Goal: Transaction & Acquisition: Purchase product/service

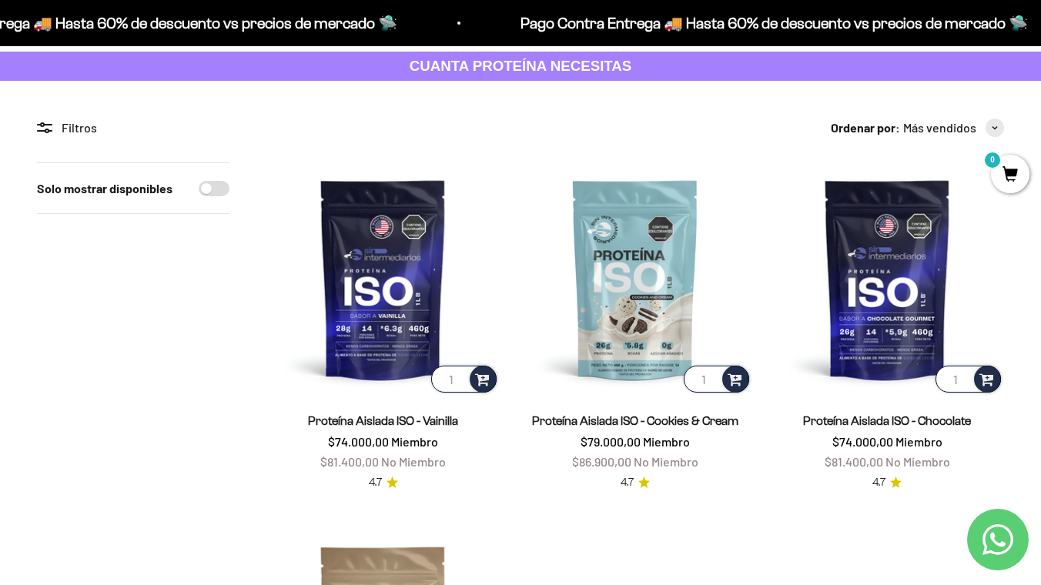
scroll to position [82, 0]
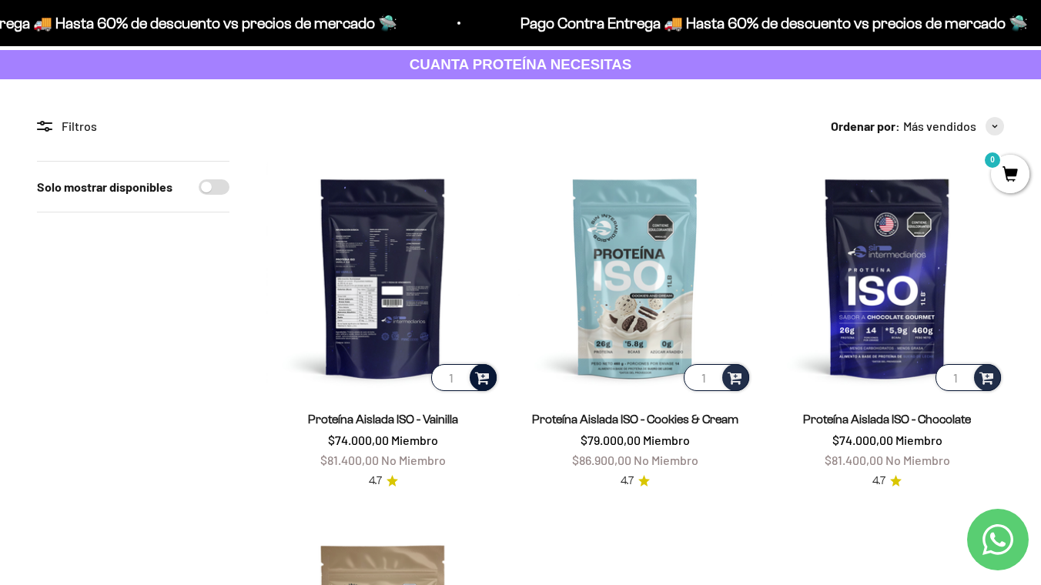
click at [487, 381] on span at bounding box center [482, 377] width 15 height 18
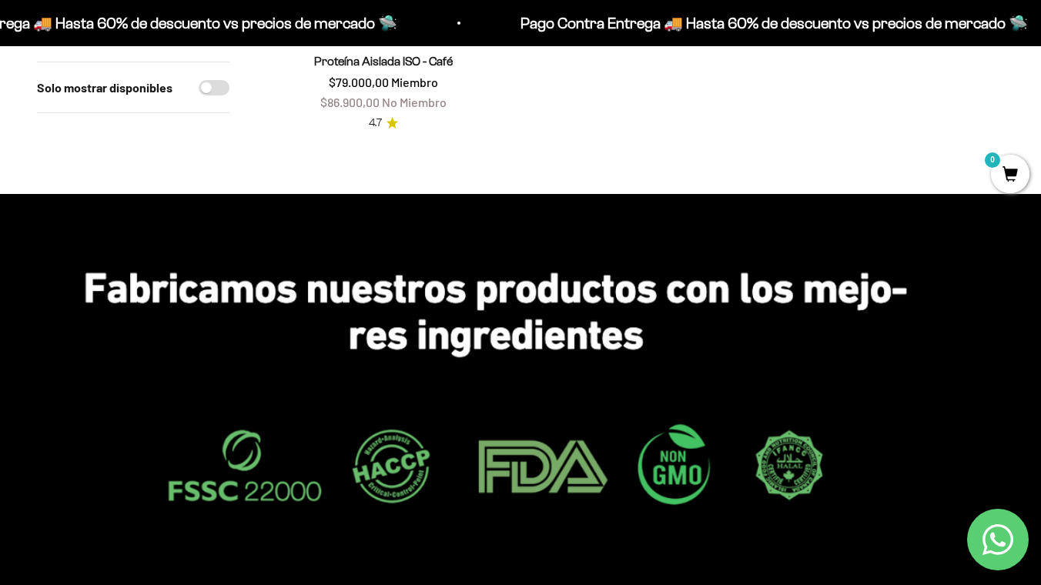
scroll to position [810, 0]
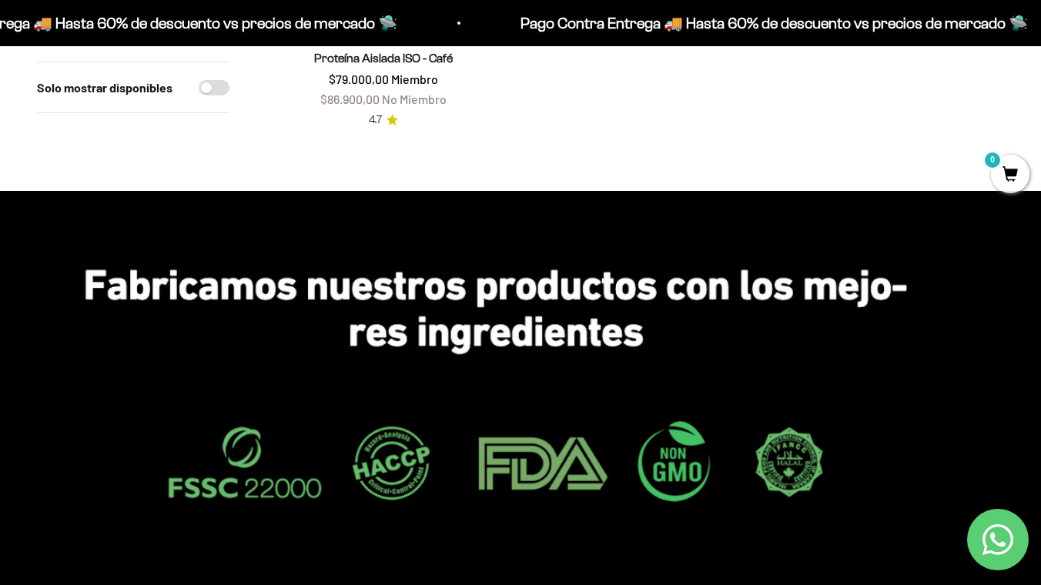
click at [1003, 169] on span "0" at bounding box center [1010, 174] width 39 height 39
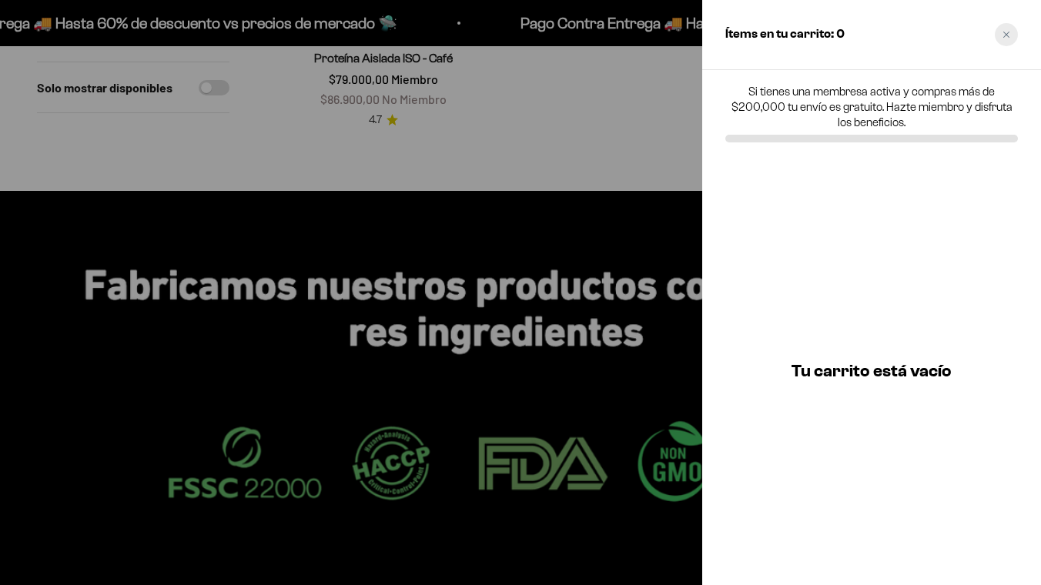
click at [1005, 35] on icon "Close cart" at bounding box center [1007, 35] width 8 height 8
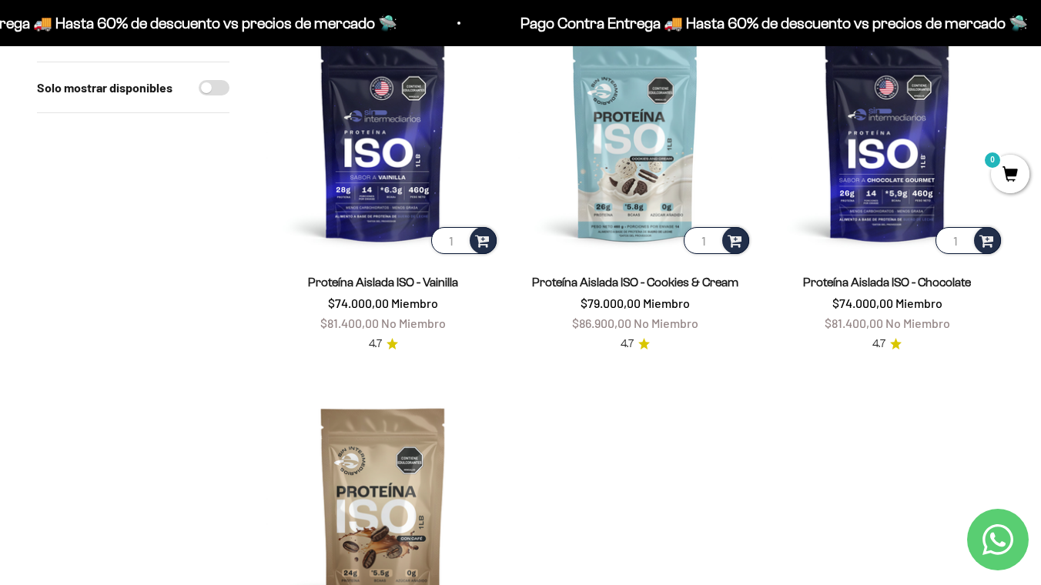
scroll to position [0, 0]
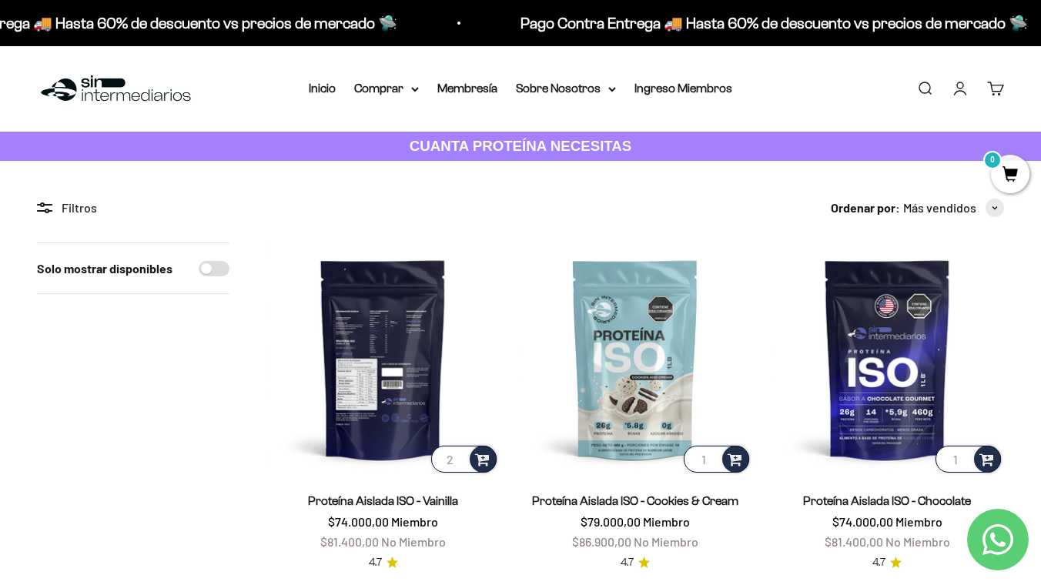
click at [458, 456] on input "2" at bounding box center [463, 459] width 65 height 27
click at [459, 467] on input "2" at bounding box center [463, 459] width 65 height 27
type input "1"
click at [459, 464] on input "1" at bounding box center [463, 459] width 65 height 27
click at [481, 458] on span at bounding box center [482, 459] width 15 height 18
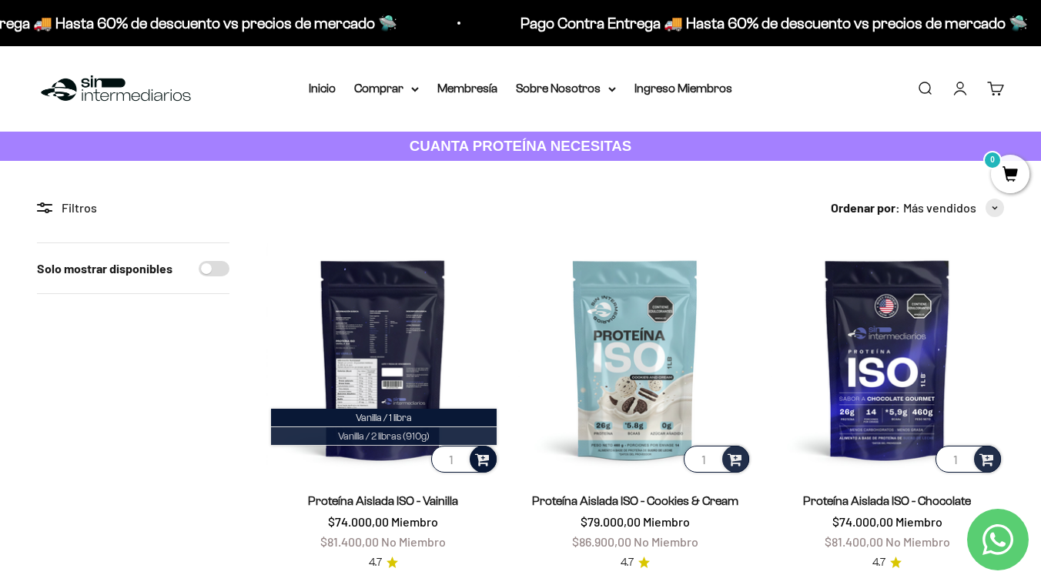
click at [406, 434] on span "Vanilla / 2 libras (910g)" at bounding box center [384, 437] width 92 height 12
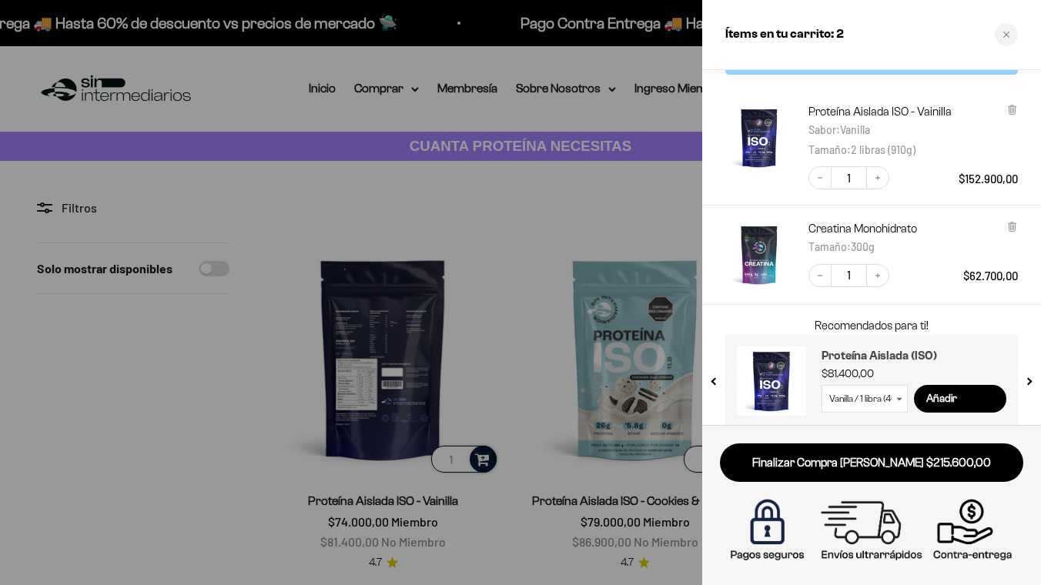
scroll to position [51, 0]
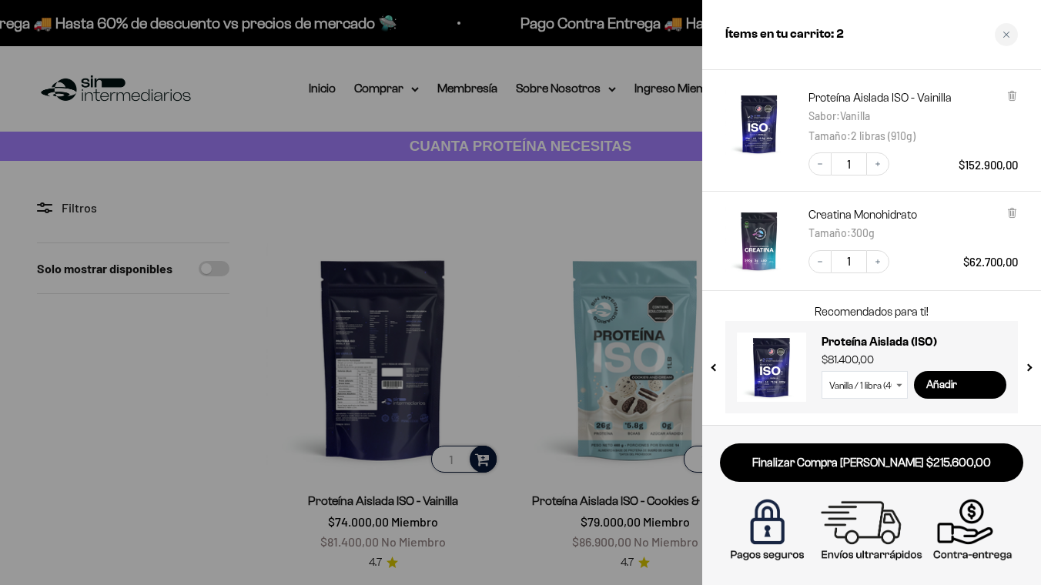
click at [929, 43] on div "Ítems en tu carrito: 2" at bounding box center [872, 35] width 339 height 70
click at [955, 349] on h3 "Proteína Aislada (ISO)" at bounding box center [914, 342] width 185 height 18
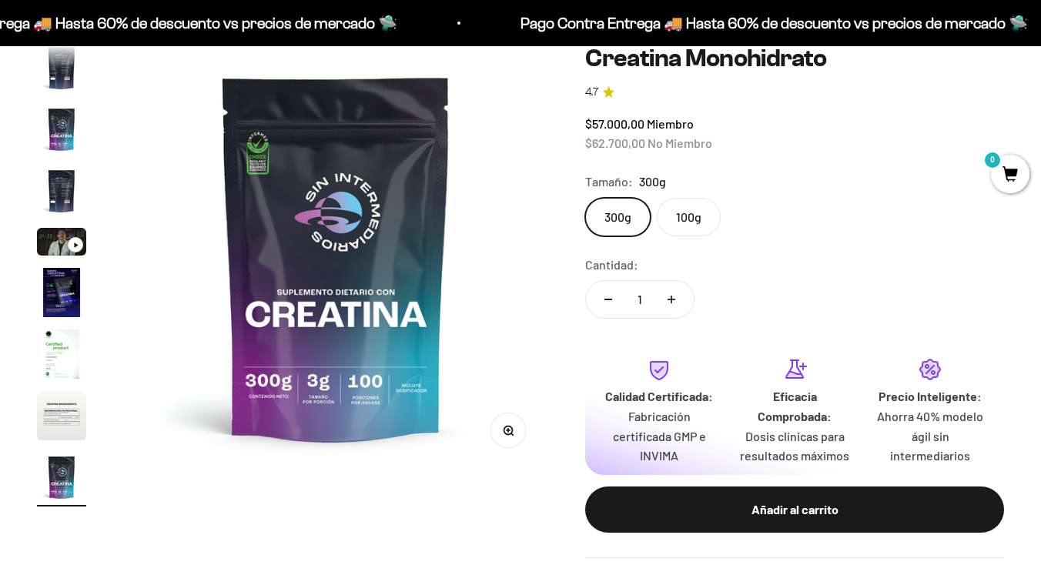
scroll to position [150, 0]
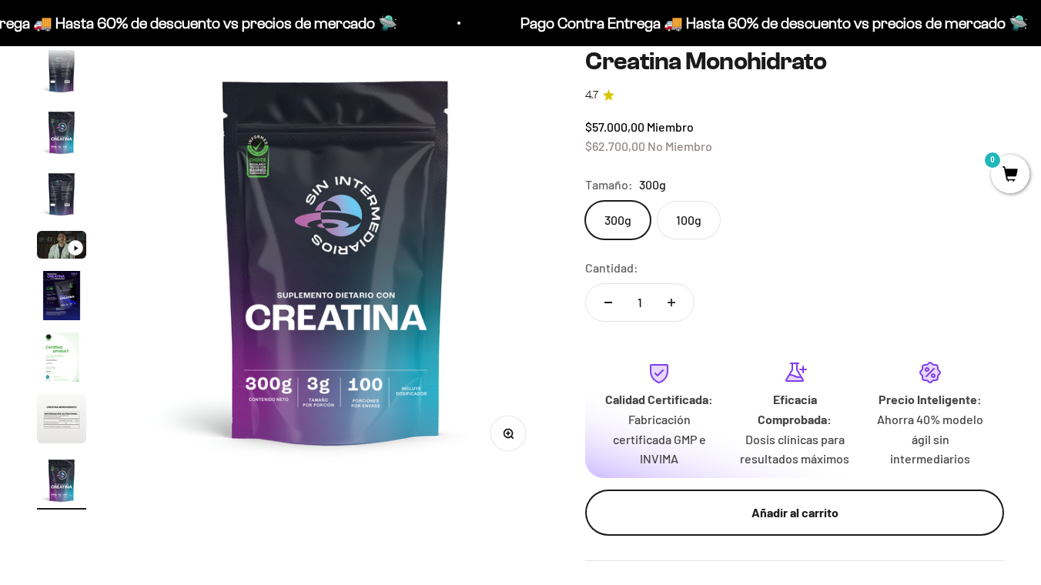
click at [748, 518] on div "Añadir al carrito" at bounding box center [794, 513] width 357 height 20
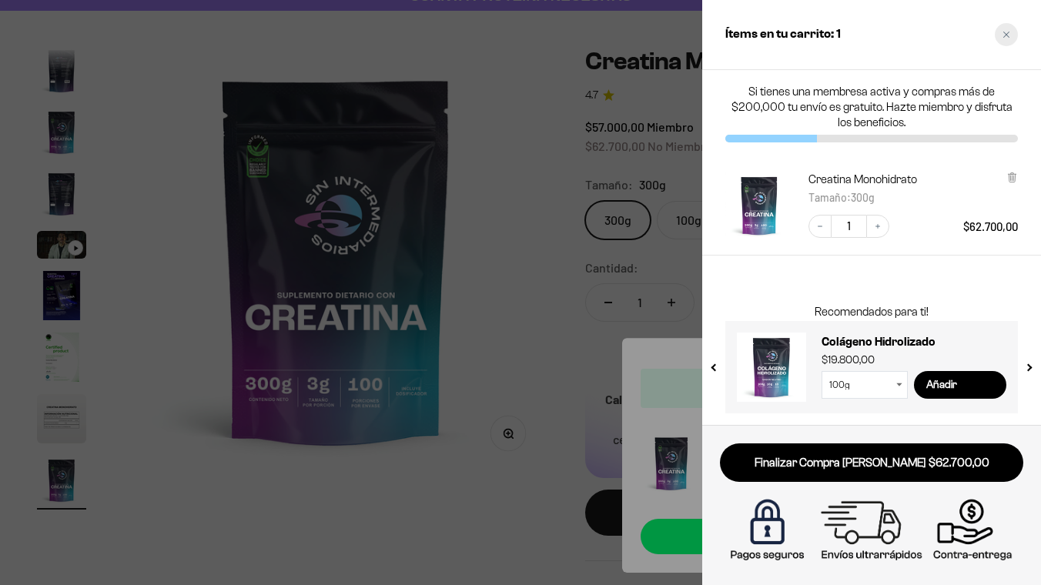
click at [1004, 31] on icon "Close cart" at bounding box center [1007, 35] width 8 height 8
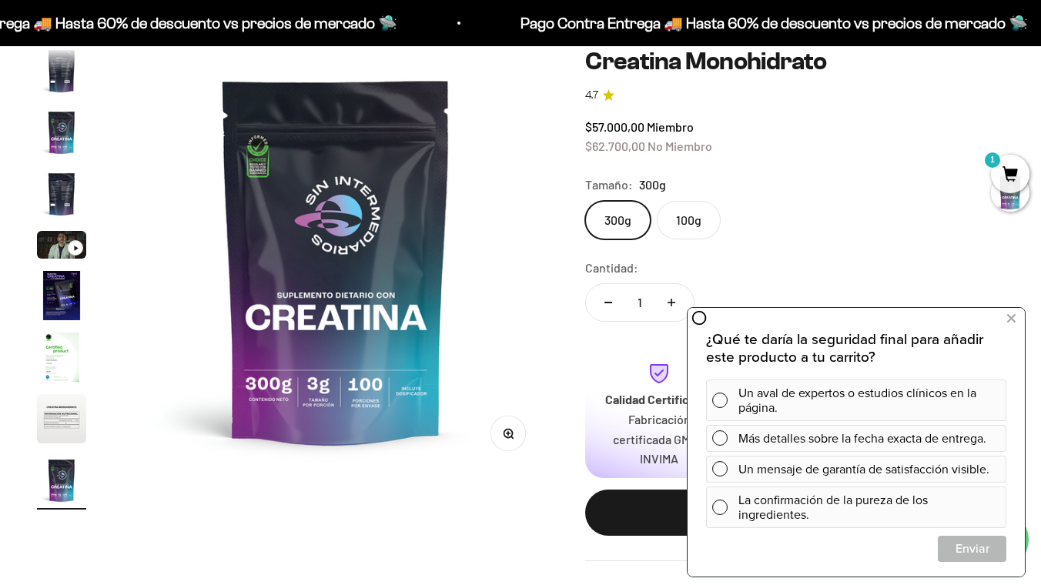
scroll to position [0, 0]
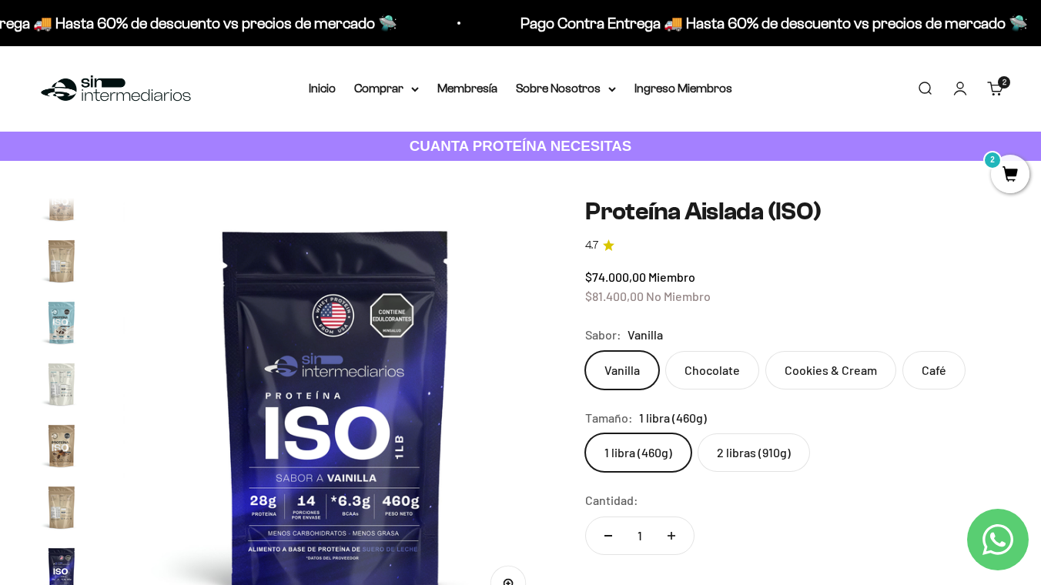
click at [992, 86] on link "Carrito 2 artículos 2" at bounding box center [996, 88] width 17 height 17
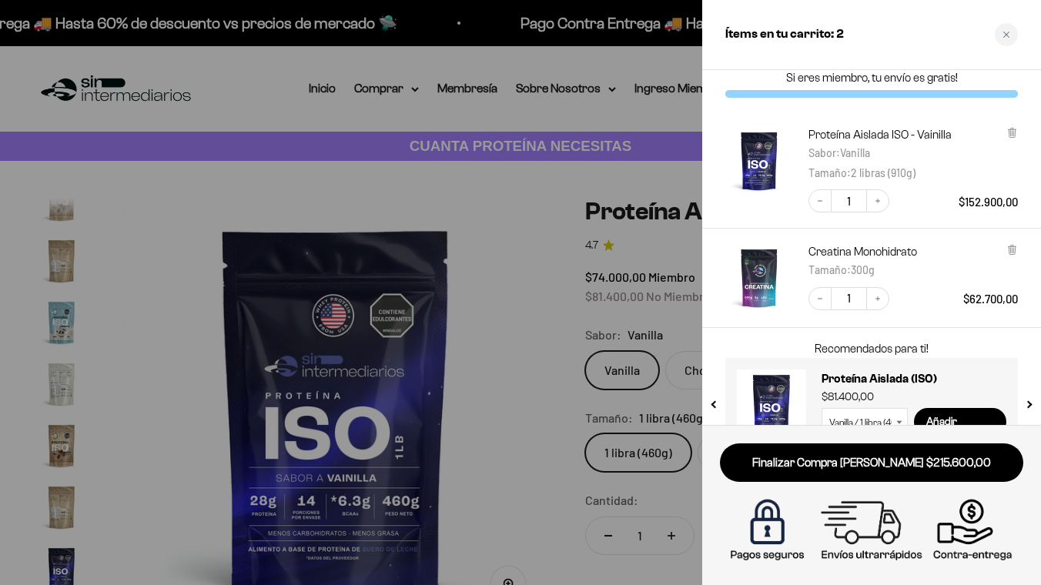
scroll to position [51, 0]
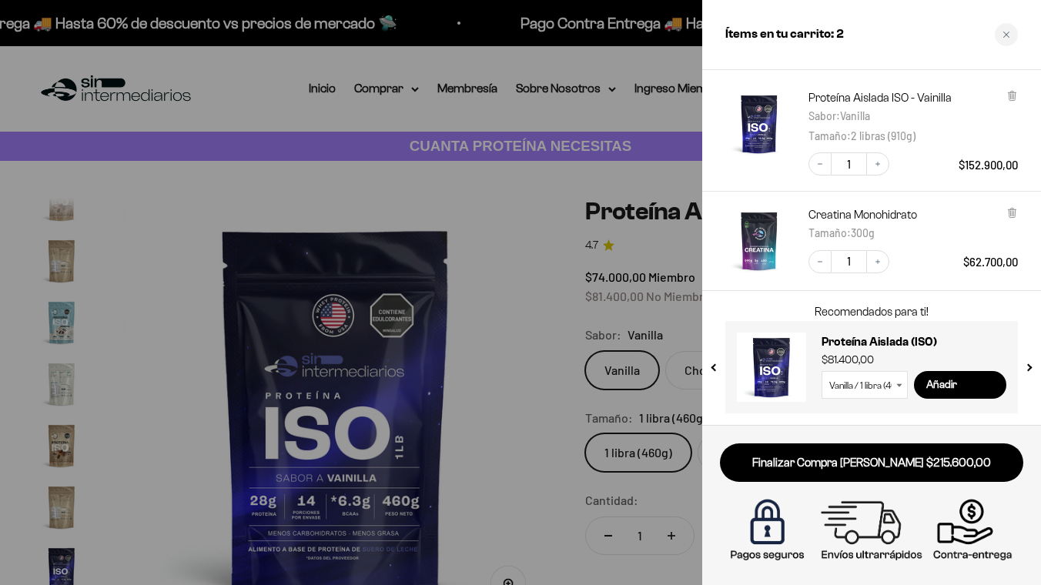
click at [770, 535] on img at bounding box center [872, 531] width 296 height 74
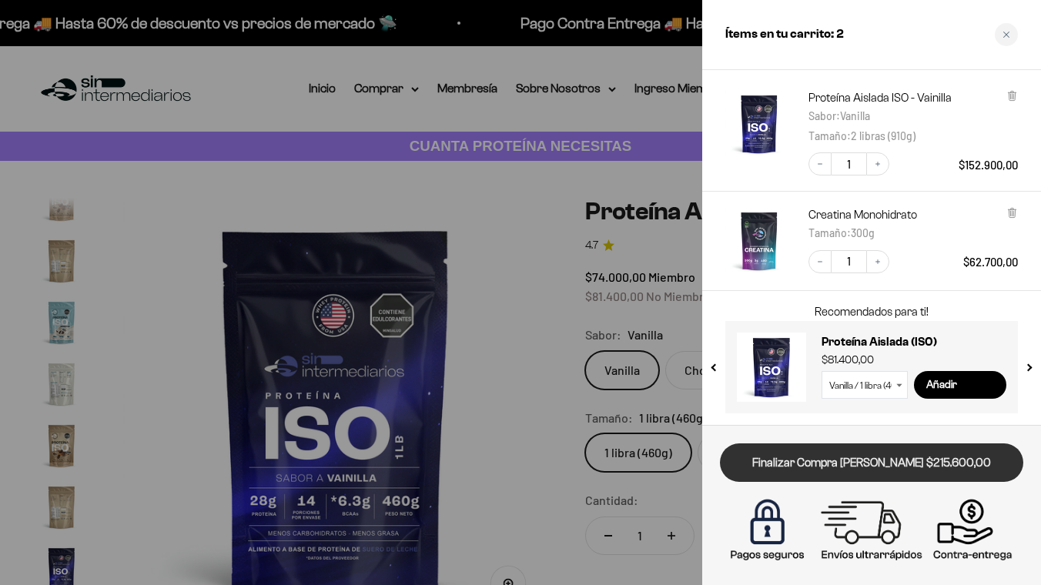
click at [855, 448] on link "Finalizar Compra [PERSON_NAME] $215.600,00" at bounding box center [871, 463] width 303 height 39
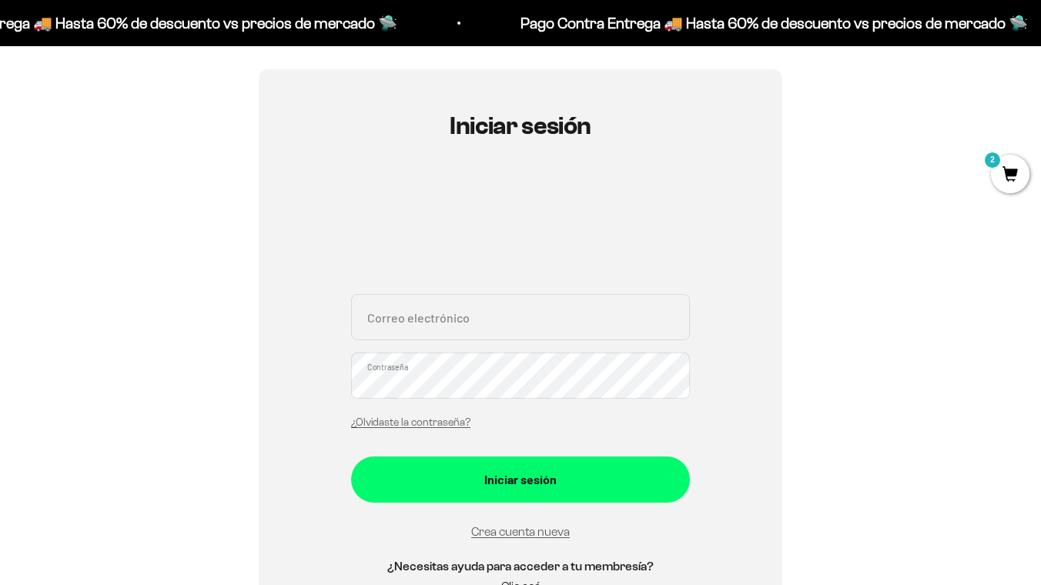
scroll to position [117, 0]
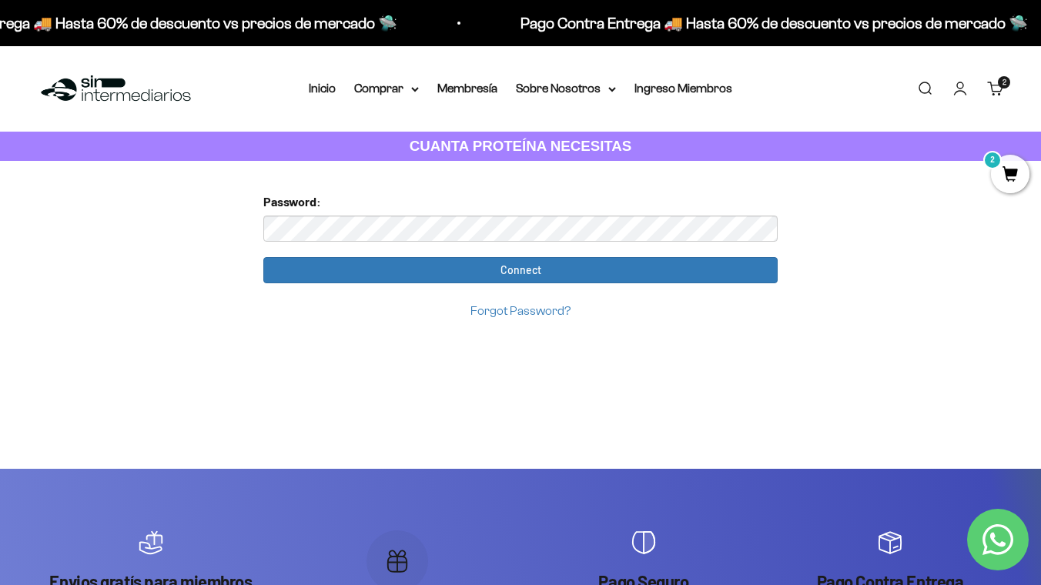
click at [545, 208] on div "Password:" at bounding box center [520, 216] width 515 height 49
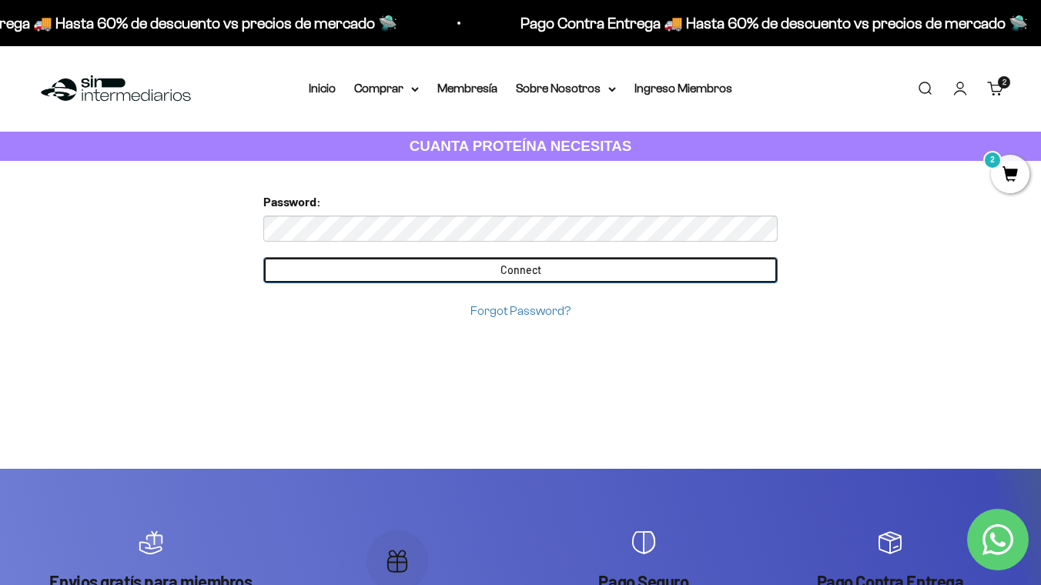
click at [532, 271] on input "Connect" at bounding box center [520, 270] width 515 height 26
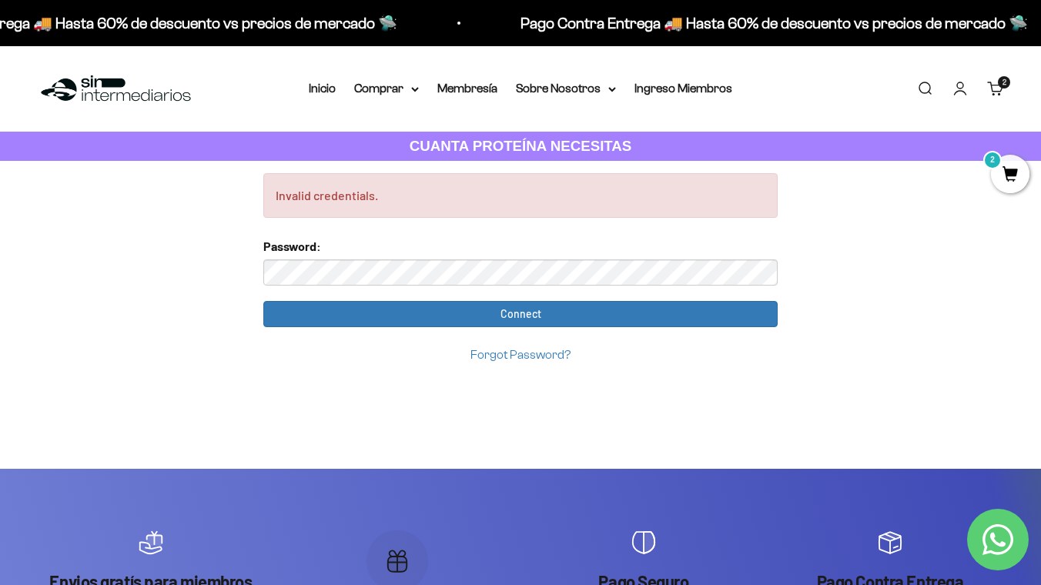
click at [1001, 89] on link "Carrito 2 artículos 2" at bounding box center [996, 88] width 17 height 17
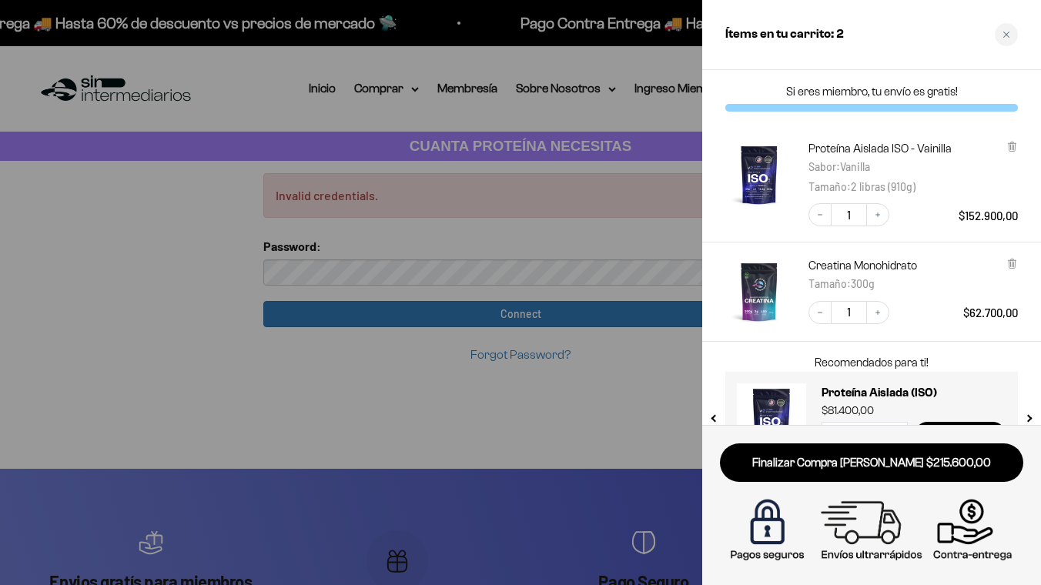
click at [781, 523] on img at bounding box center [872, 531] width 296 height 74
click at [771, 524] on img at bounding box center [872, 531] width 296 height 74
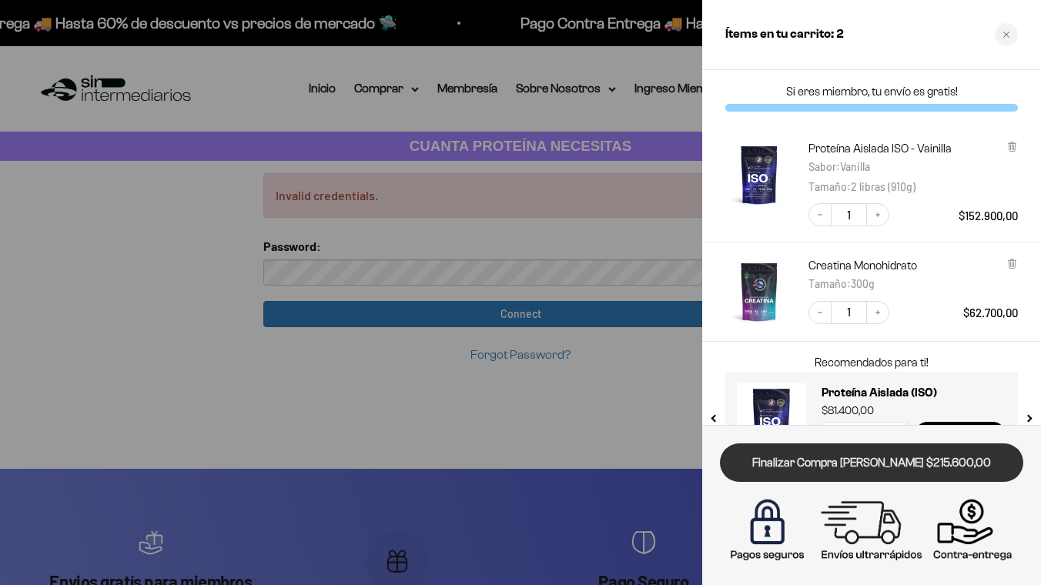
click at [808, 466] on link "Finalizar Compra [PERSON_NAME] $215.600,00" at bounding box center [871, 463] width 303 height 39
